Goal: Information Seeking & Learning: Learn about a topic

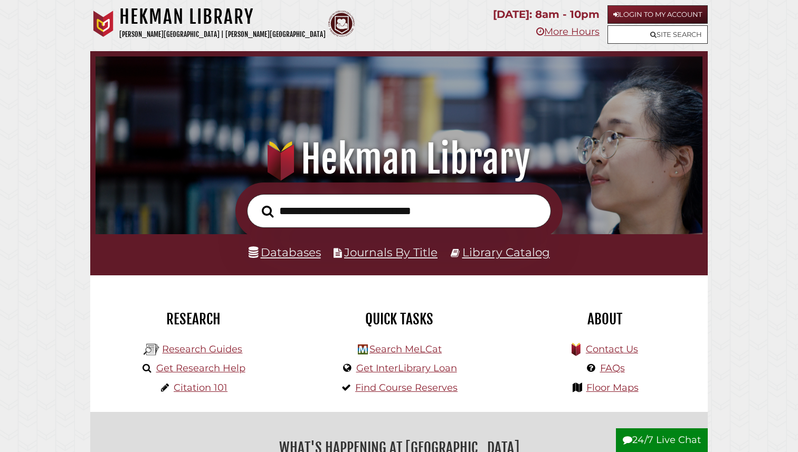
scroll to position [200, 601]
click at [297, 243] on li "Databases" at bounding box center [284, 253] width 72 height 20
click at [302, 253] on link "Databases" at bounding box center [284, 252] width 72 height 14
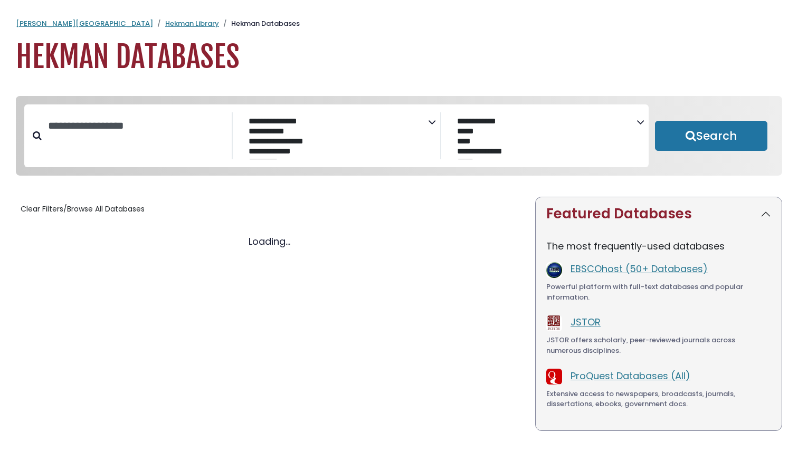
select select "Database Subject Filter"
select select "Database Vendors Filter"
select select "Database Subject Filter"
select select "Database Vendors Filter"
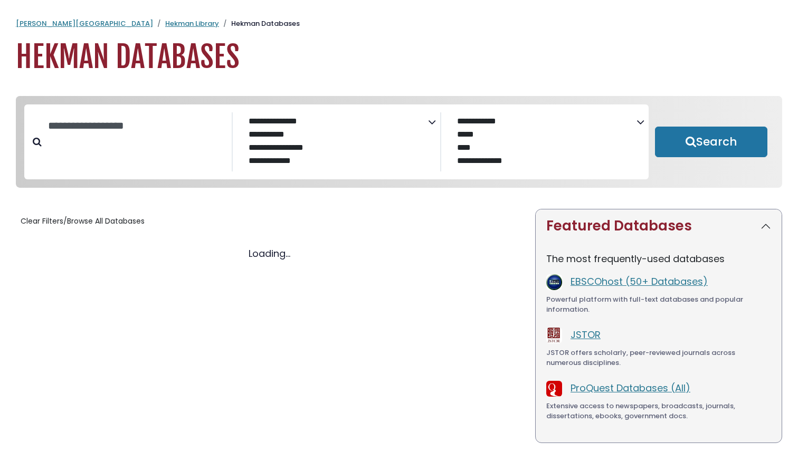
select select "Database Subject Filter"
select select "Database Vendors Filter"
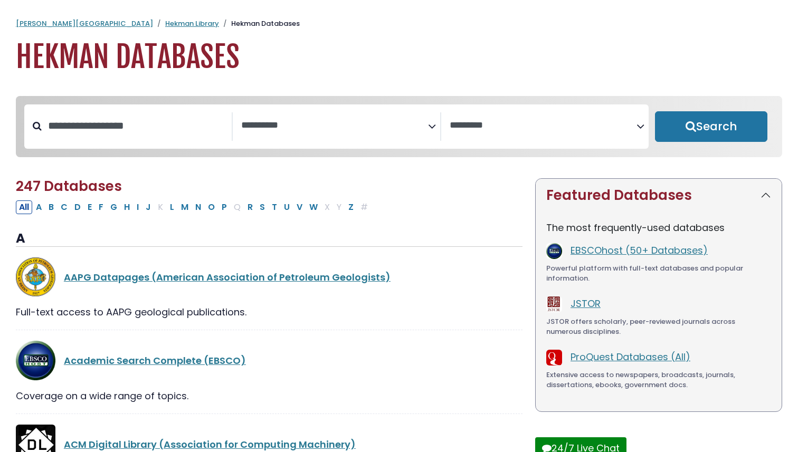
click at [427, 126] on div "**********" at bounding box center [340, 126] width 199 height 28
click at [445, 127] on div "**********" at bounding box center [544, 126] width 207 height 28
click at [435, 123] on icon "Search filters" at bounding box center [432, 125] width 8 height 16
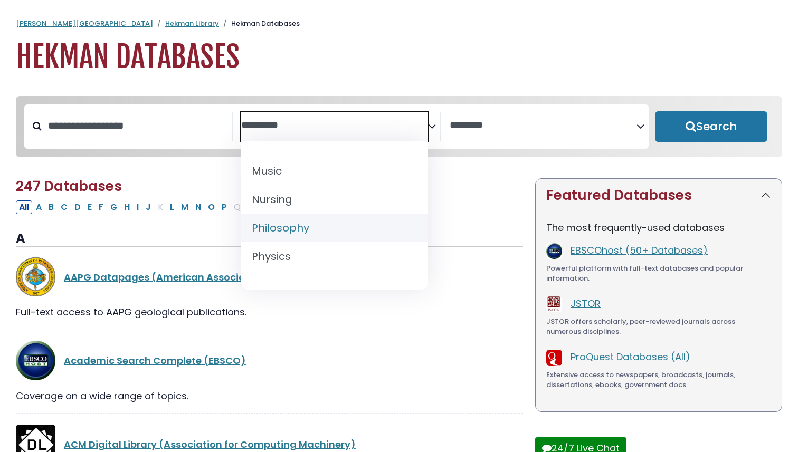
scroll to position [820, 0]
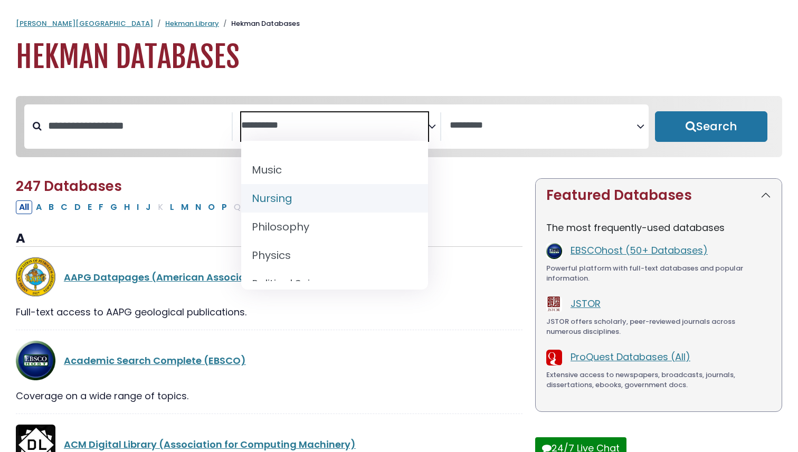
select select "*****"
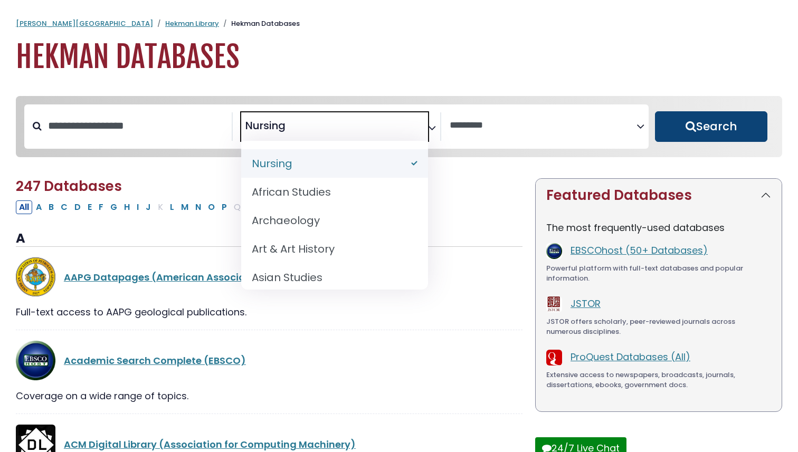
click at [745, 140] on button "Search" at bounding box center [711, 126] width 112 height 31
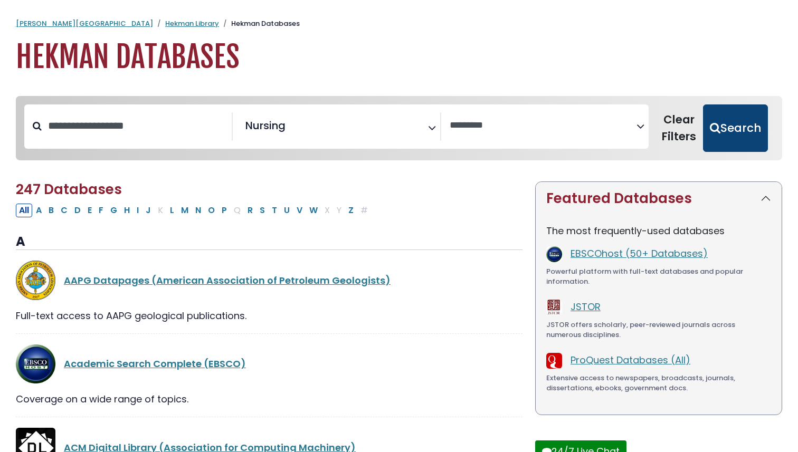
select select "Database Vendors Filter"
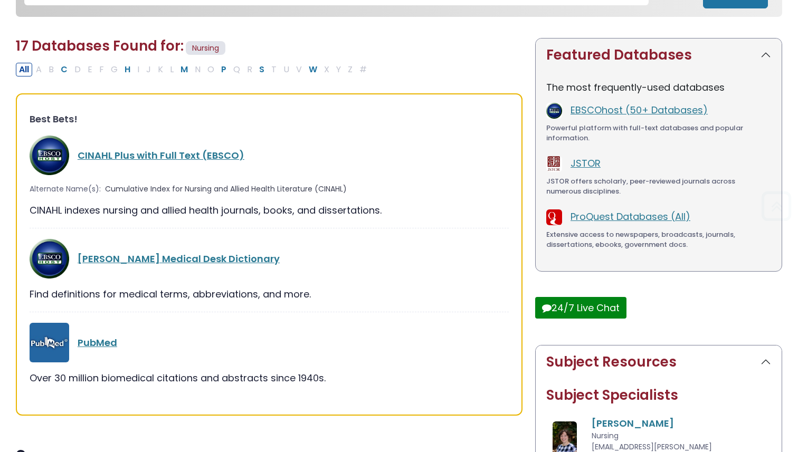
scroll to position [143, 0]
click at [170, 151] on link "CINAHL Plus with Full Text (EBSCO)" at bounding box center [161, 155] width 167 height 13
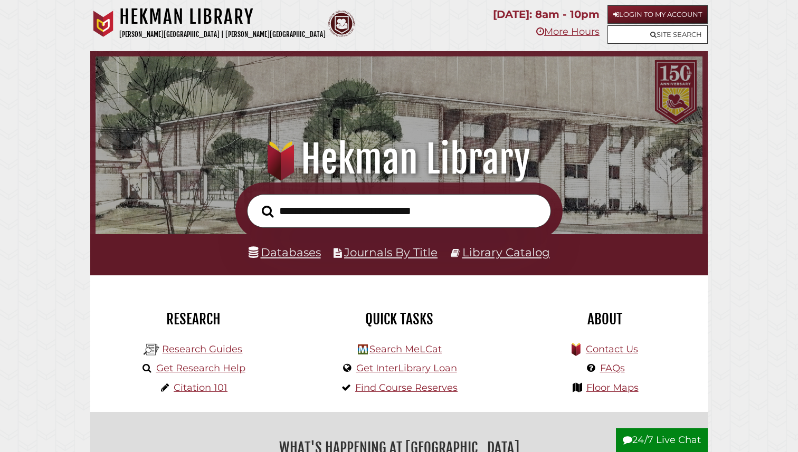
scroll to position [200, 601]
click at [296, 250] on link "Databases" at bounding box center [284, 252] width 72 height 14
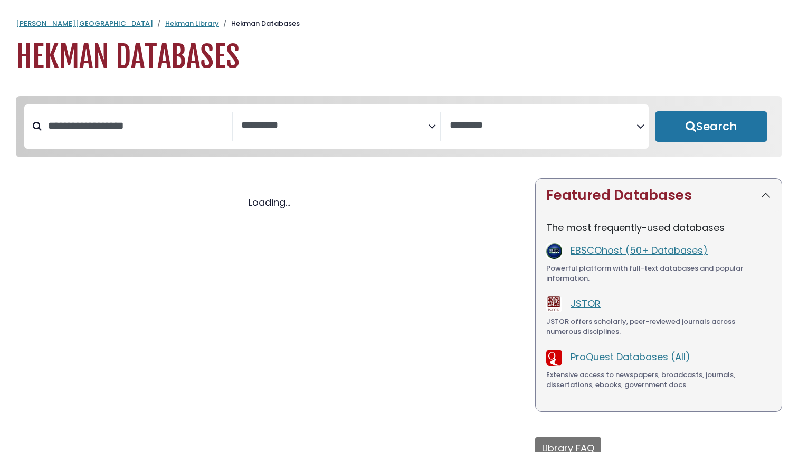
select select "Database Subject Filter"
select select "Database Vendors Filter"
select select "Database Subject Filter"
select select "Database Vendors Filter"
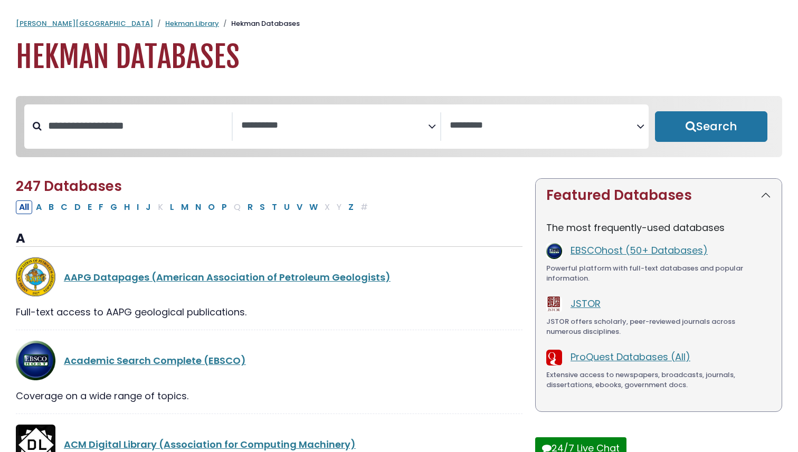
click at [432, 129] on icon "Search filters" at bounding box center [432, 125] width 8 height 16
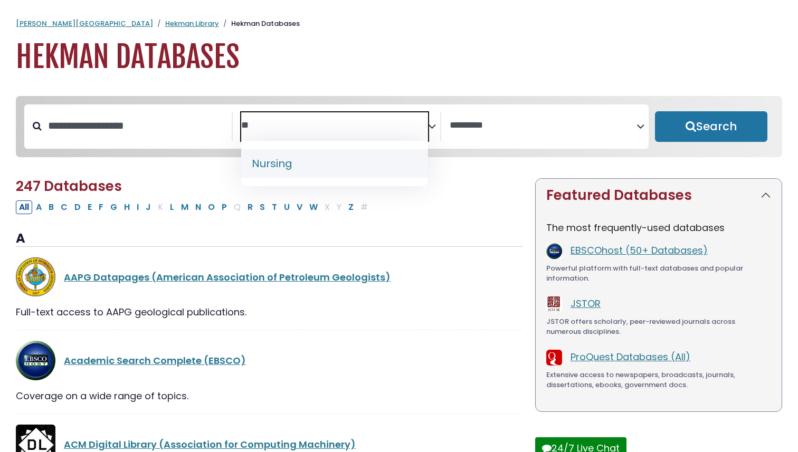
type textarea "**"
select select "*****"
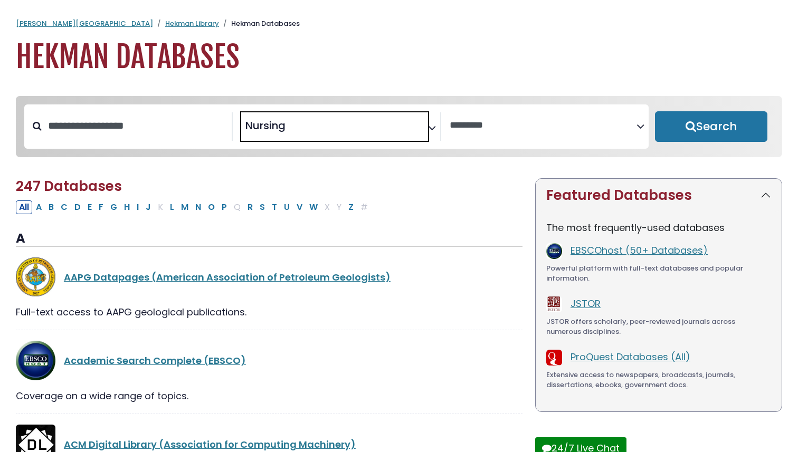
scroll to position [396, 0]
click at [686, 126] on button "Search" at bounding box center [711, 126] width 112 height 31
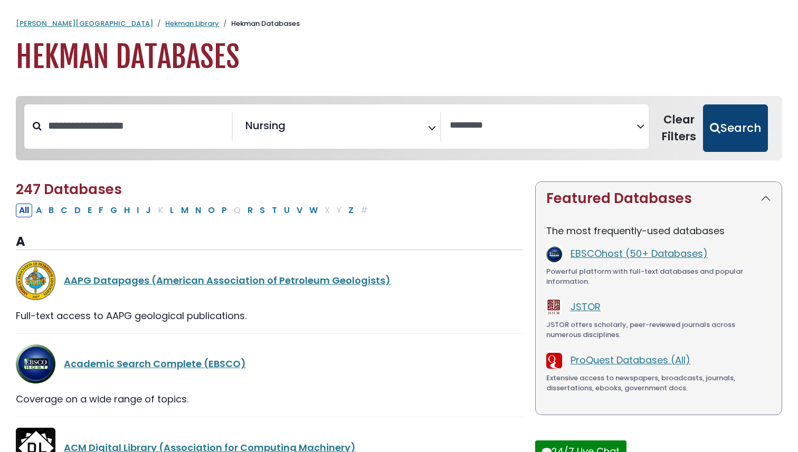
select select "Database Vendors Filter"
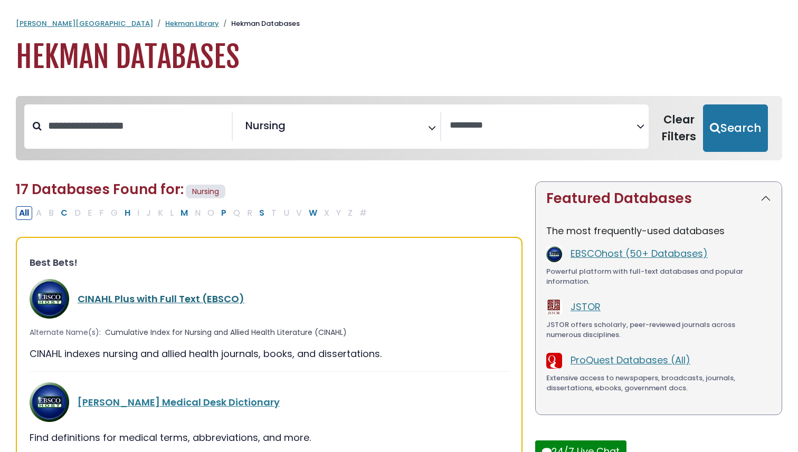
click at [183, 297] on link "CINAHL Plus with Full Text (EBSCO)" at bounding box center [161, 298] width 167 height 13
